Goal: Information Seeking & Learning: Learn about a topic

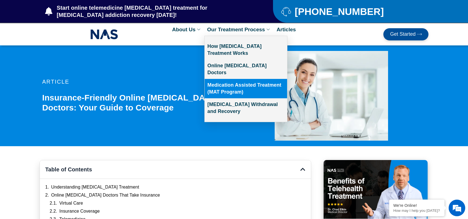
click at [240, 86] on link "Medication Assisted Treatment (MAT Program)" at bounding box center [246, 88] width 83 height 19
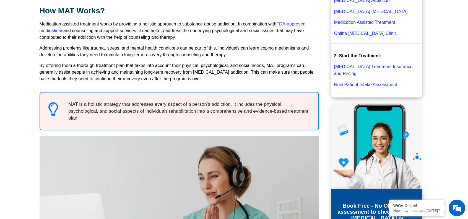
scroll to position [277, 0]
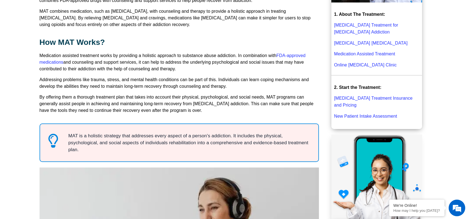
click at [376, 96] on link "[MEDICAL_DATA] Treatment Insurance and Pricing" at bounding box center [373, 102] width 79 height 12
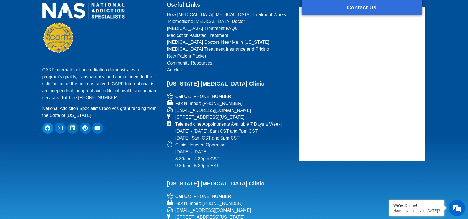
scroll to position [1024, 0]
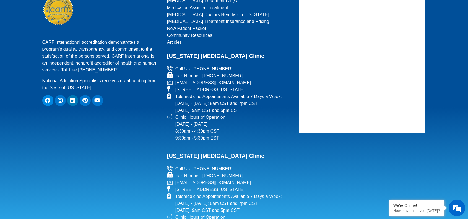
click at [153, 174] on div "CARF International accreditation demonstrates a program’s quality, transparency…" at bounding box center [101, 108] width 123 height 272
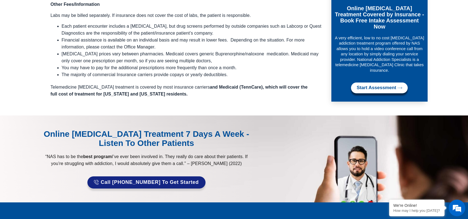
scroll to position [769, 0]
